Goal: Task Accomplishment & Management: Manage account settings

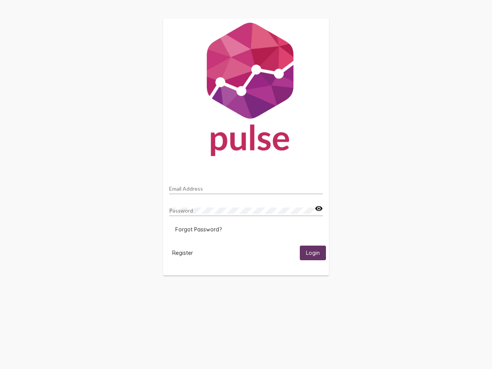
click at [246, 186] on input "Email Address" at bounding box center [246, 189] width 154 height 6
click at [319, 209] on mat-icon "visibility" at bounding box center [319, 208] width 8 height 9
click at [198, 230] on span "Forgot Password?" at bounding box center [198, 229] width 47 height 7
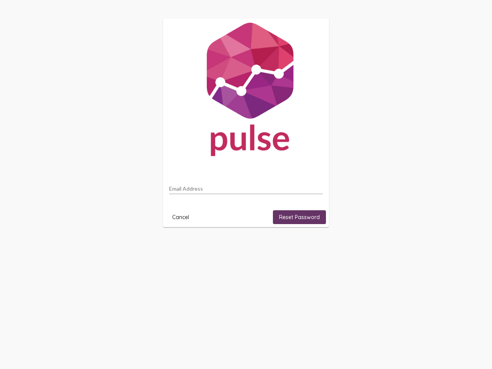
click at [183, 246] on html "Email Address Cancel Reset Password" at bounding box center [246, 123] width 492 height 246
click at [313, 246] on html "Email Address Cancel Reset Password" at bounding box center [246, 123] width 492 height 246
